Goal: Information Seeking & Learning: Learn about a topic

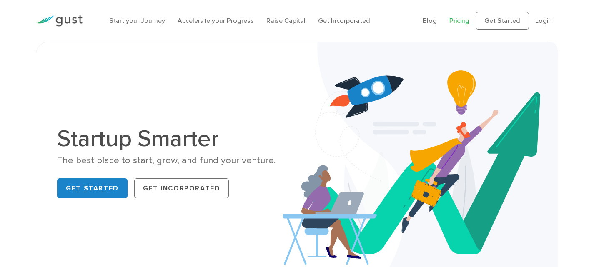
click at [464, 21] on link "Pricing" at bounding box center [459, 21] width 20 height 8
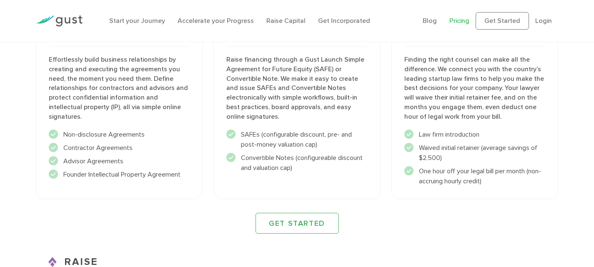
scroll to position [914, 0]
